Goal: Register for event/course

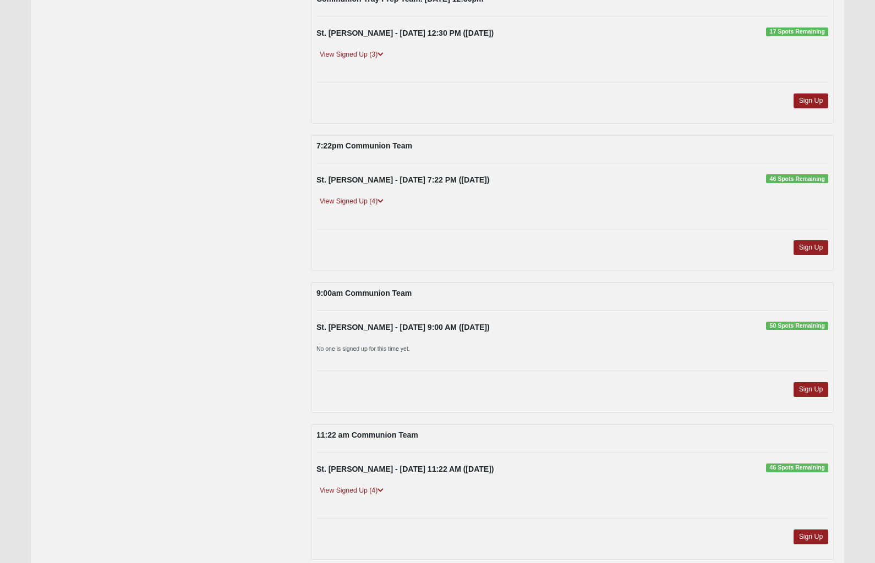
scroll to position [296, 0]
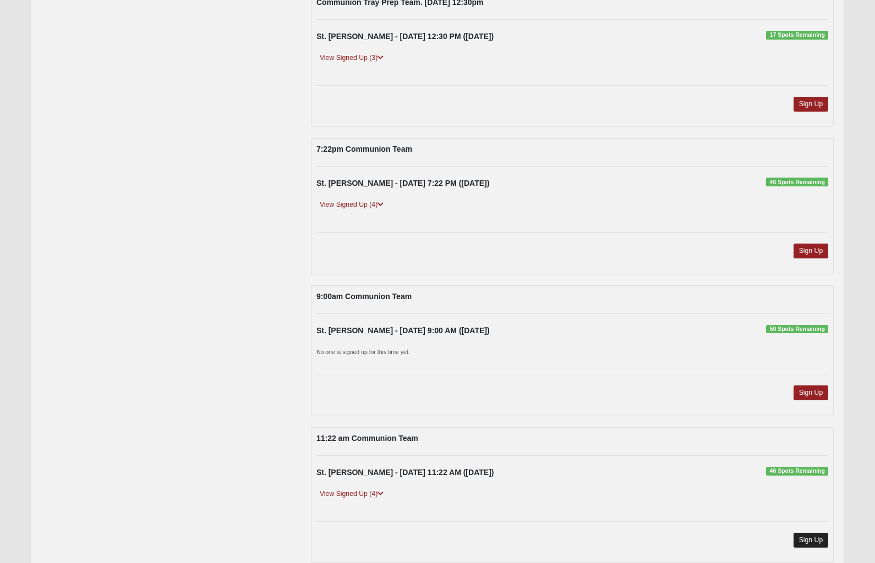
click at [806, 541] on link "Sign Up" at bounding box center [810, 540] width 35 height 15
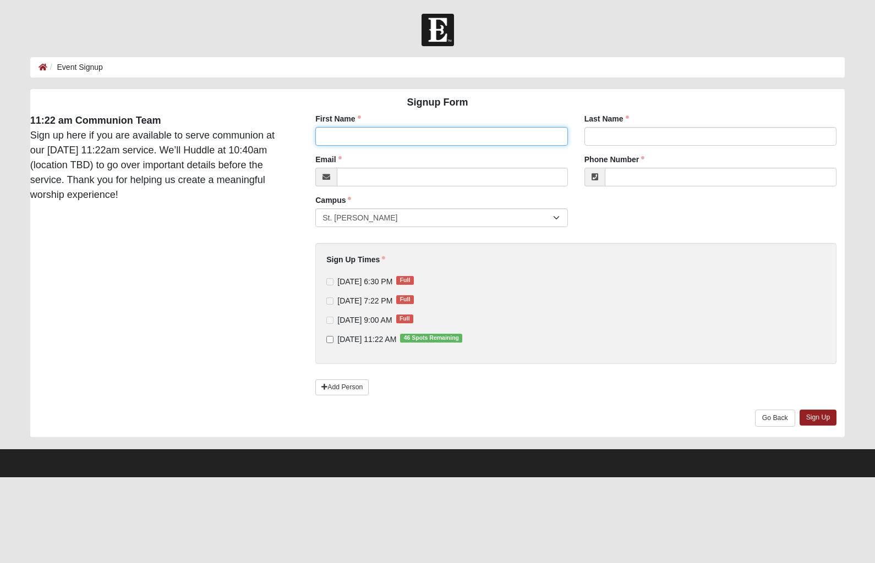
click at [385, 135] on input "First Name" at bounding box center [441, 136] width 252 height 19
type input "[PERSON_NAME]"
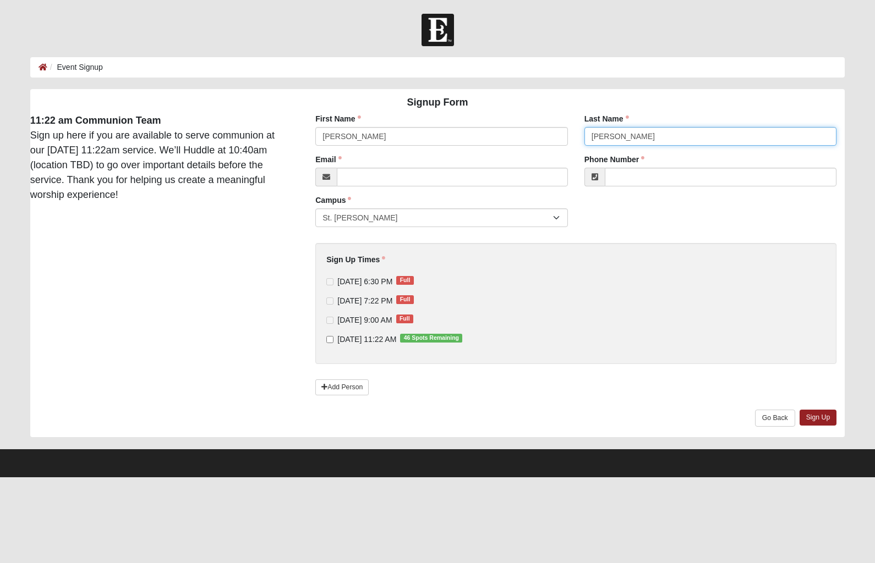
type input "[PERSON_NAME]"
type input "[PERSON_NAME][EMAIL_ADDRESS][PERSON_NAME][DOMAIN_NAME]"
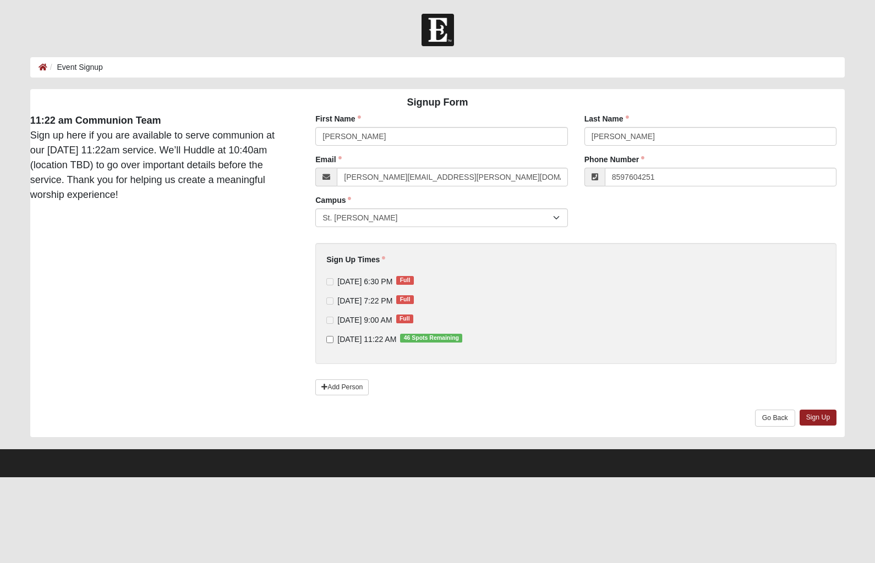
type input "[PHONE_NUMBER]"
click at [329, 340] on input "[DATE] 11:22 AM 46 Spots Remaining" at bounding box center [329, 339] width 7 height 7
checkbox input "true"
click at [810, 414] on link "Sign Up" at bounding box center [817, 418] width 37 height 16
